Goal: Transaction & Acquisition: Purchase product/service

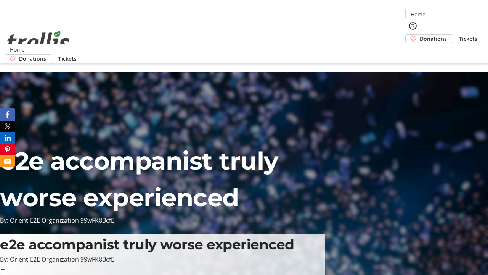
click at [420, 35] on span "Donations" at bounding box center [433, 39] width 27 height 8
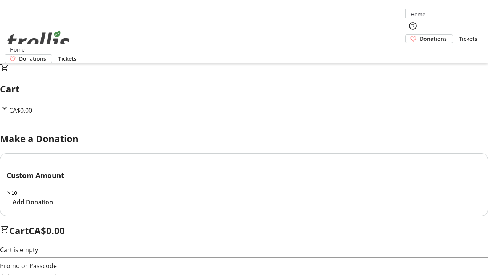
click at [53, 206] on span "Add Donation" at bounding box center [33, 201] width 40 height 9
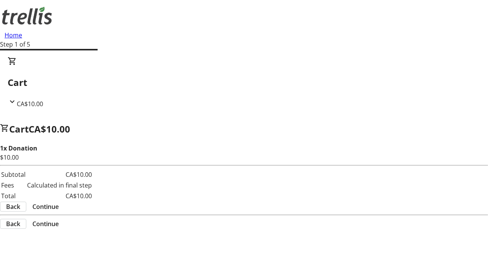
select select "CA"
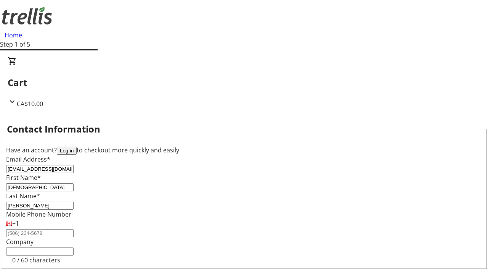
select select "BC"
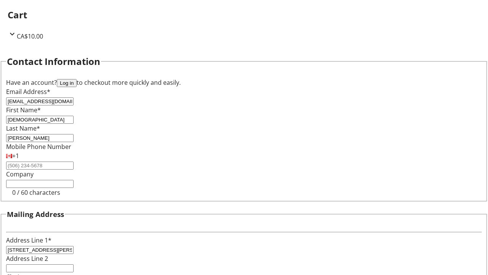
type input "Kelowna"
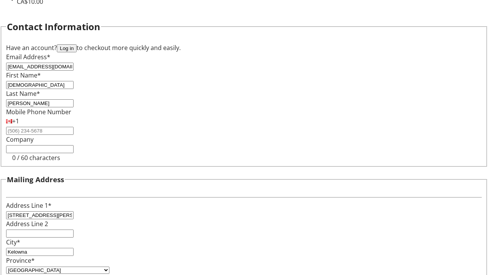
type input "V1Y 0C2"
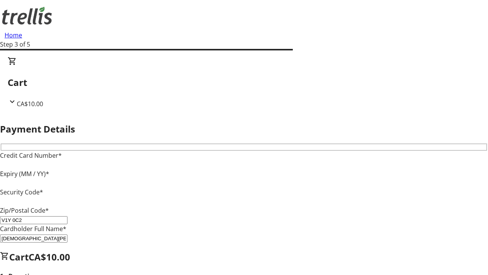
type input "V1Y 0C2"
